Goal: Information Seeking & Learning: Find specific fact

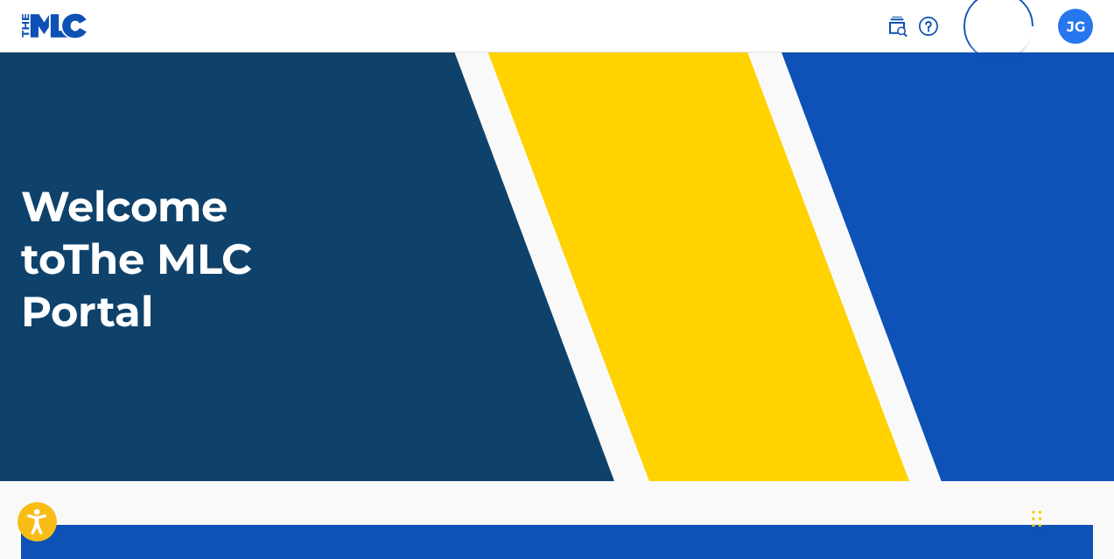
click at [1077, 29] on label at bounding box center [1075, 26] width 35 height 35
click at [1075, 26] on input "[PERSON_NAME] [PERSON_NAME] [PERSON_NAME][EMAIL_ADDRESS][DOMAIN_NAME] Profile L…" at bounding box center [1075, 26] width 0 height 0
click at [891, 21] on img at bounding box center [896, 26] width 21 height 21
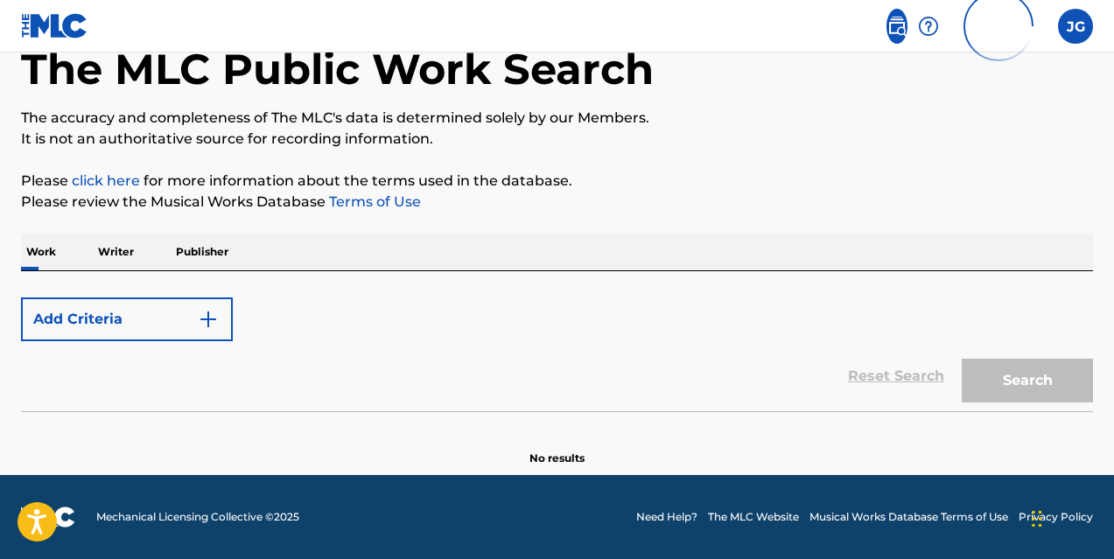
scroll to position [101, 0]
click at [113, 264] on p "Writer" at bounding box center [116, 252] width 46 height 37
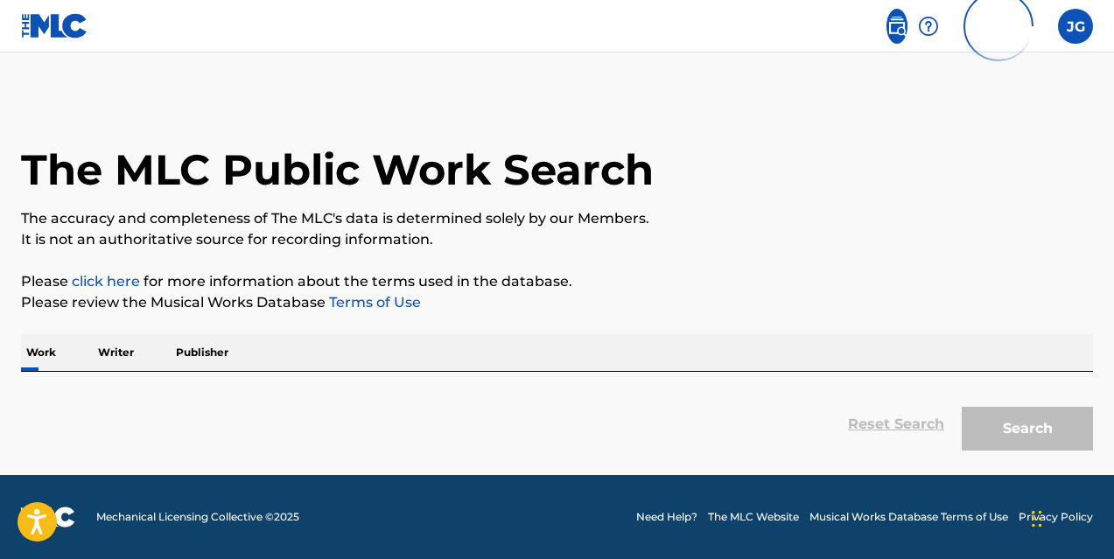
click at [130, 353] on p "Writer" at bounding box center [116, 352] width 46 height 37
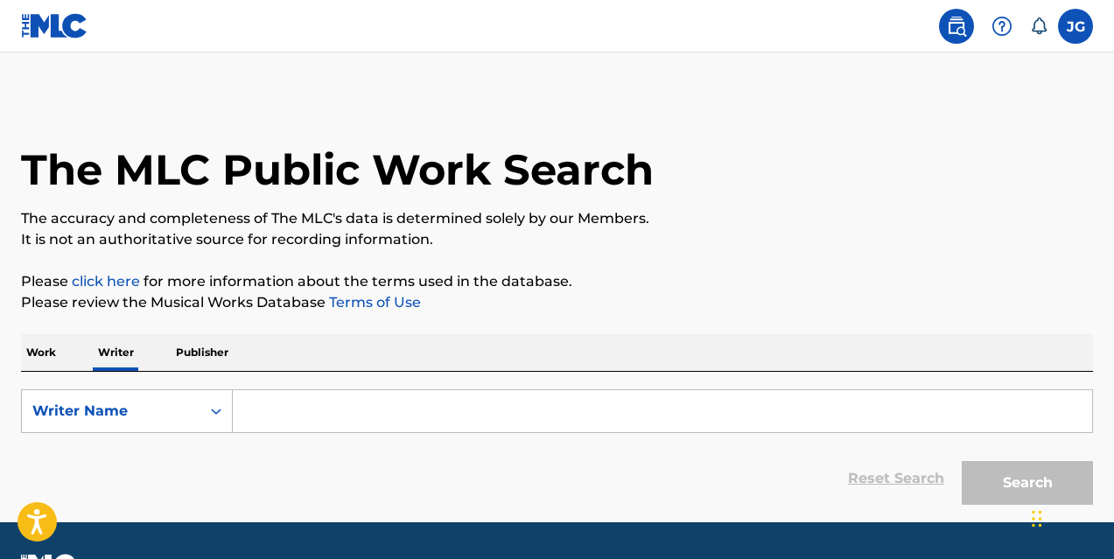
click at [297, 424] on input "Search Form" at bounding box center [662, 411] width 859 height 42
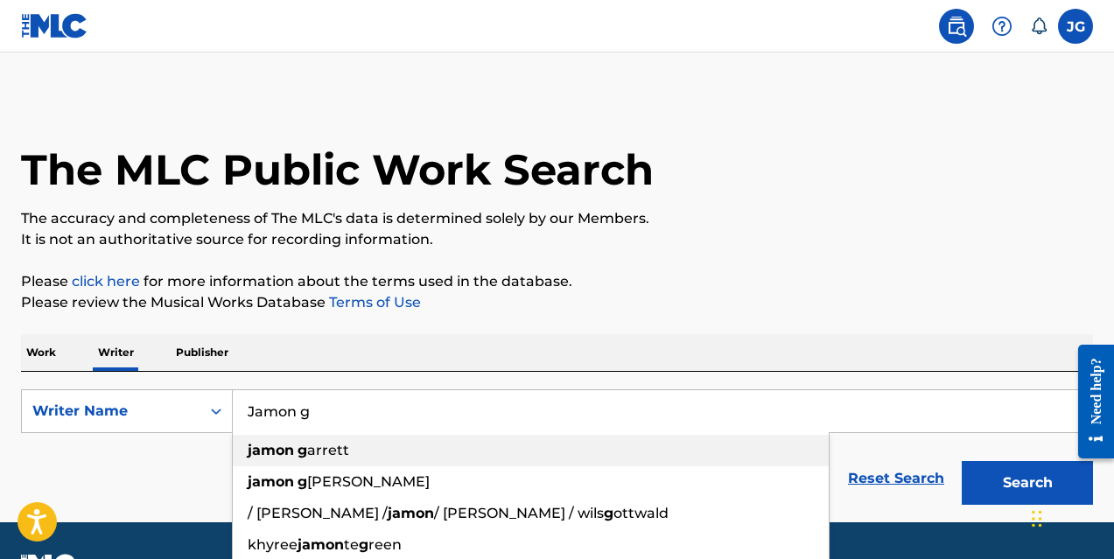
click at [266, 454] on strong "jamon" at bounding box center [271, 450] width 46 height 17
type input "jamon garrett"
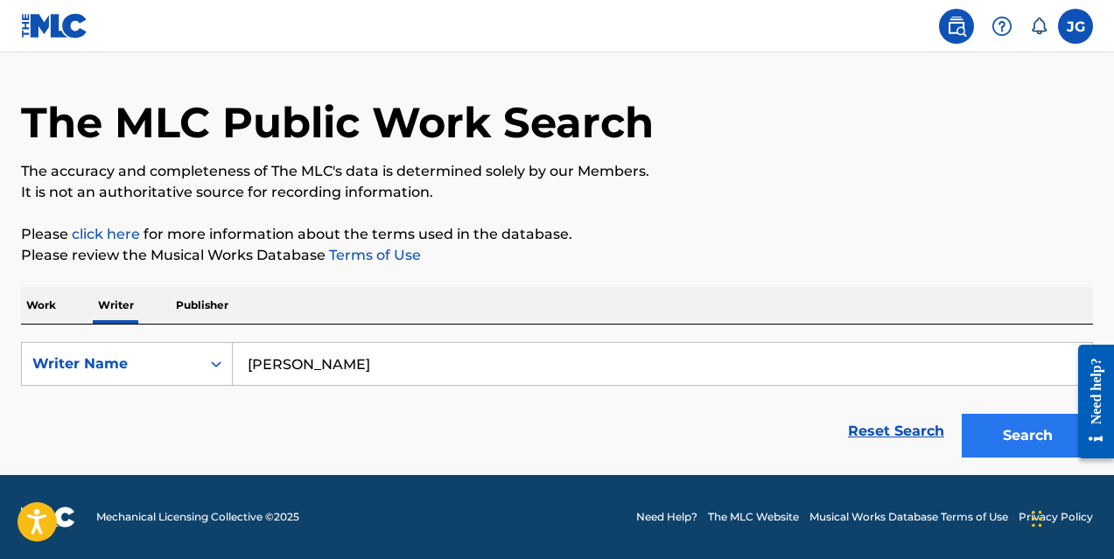
scroll to position [47, 0]
click at [1017, 438] on button "Search" at bounding box center [1027, 436] width 131 height 44
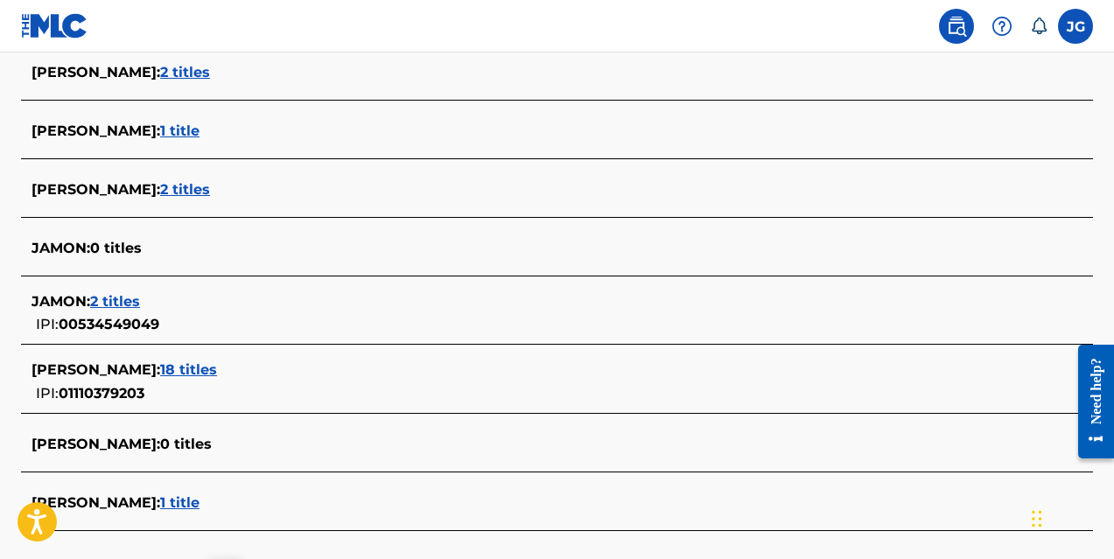
scroll to position [630, 0]
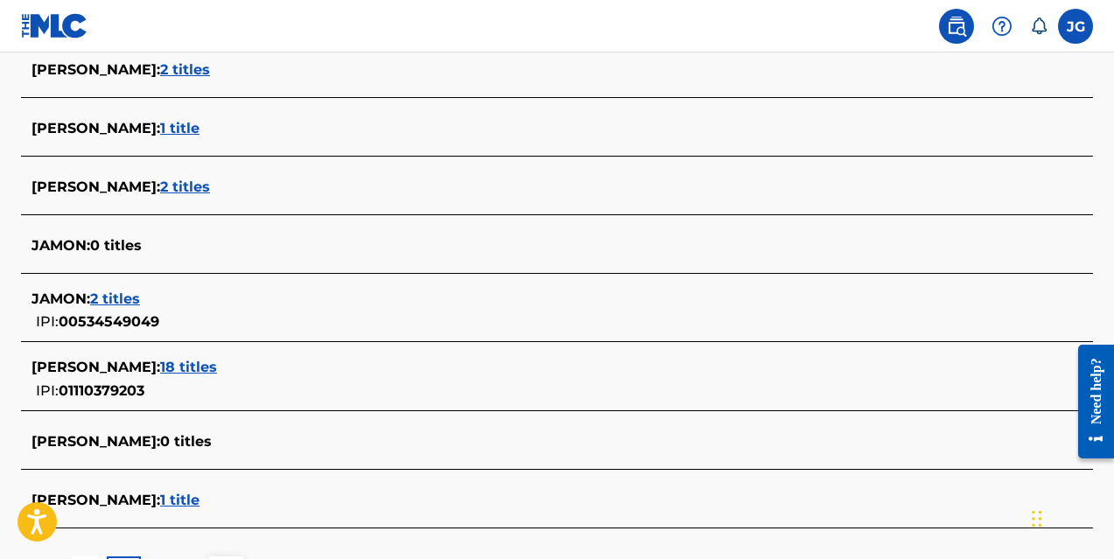
click at [206, 367] on span "18 titles" at bounding box center [188, 367] width 57 height 17
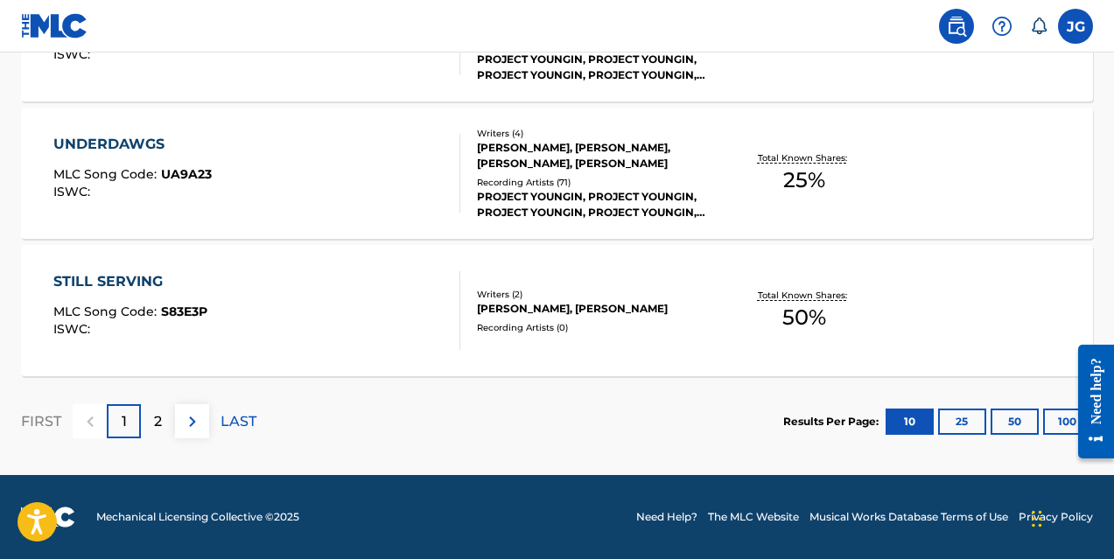
scroll to position [1583, 0]
click at [164, 414] on div "2" at bounding box center [158, 421] width 34 height 34
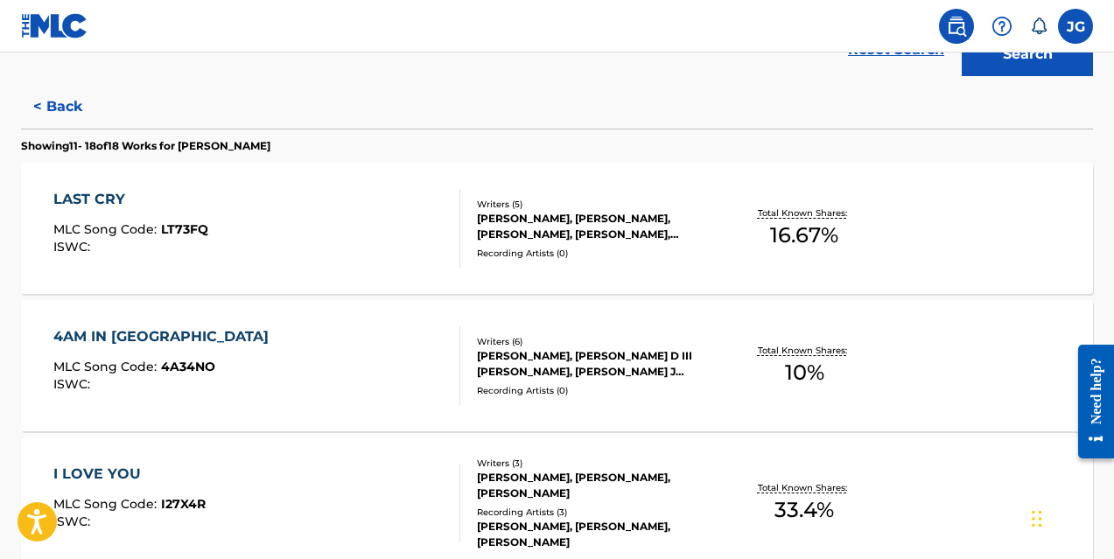
scroll to position [434, 0]
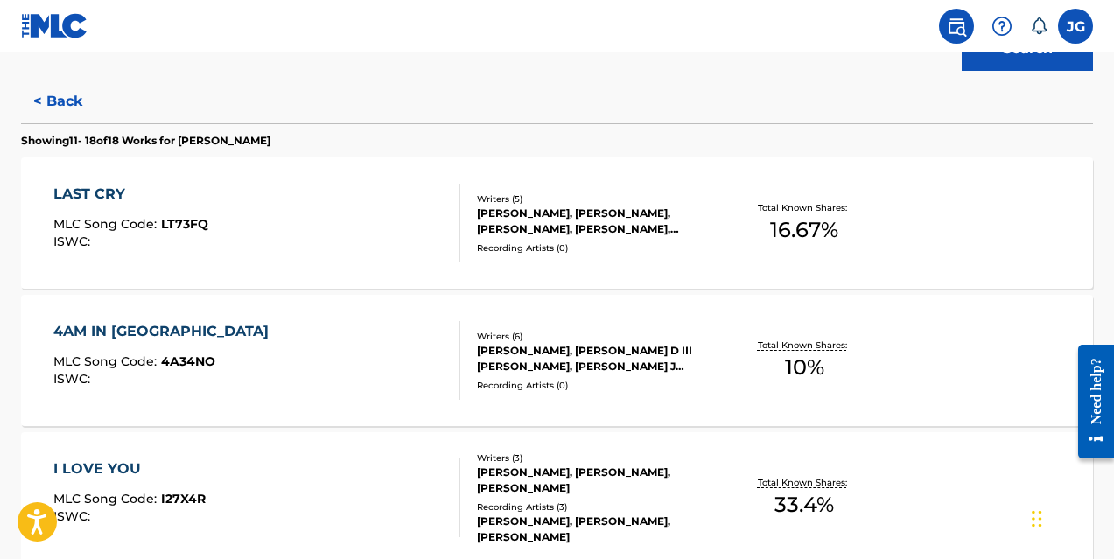
click at [282, 369] on div "4AM IN TAMPA MLC Song Code : 4A34NO ISWC :" at bounding box center [257, 360] width 408 height 79
